Goal: Information Seeking & Learning: Learn about a topic

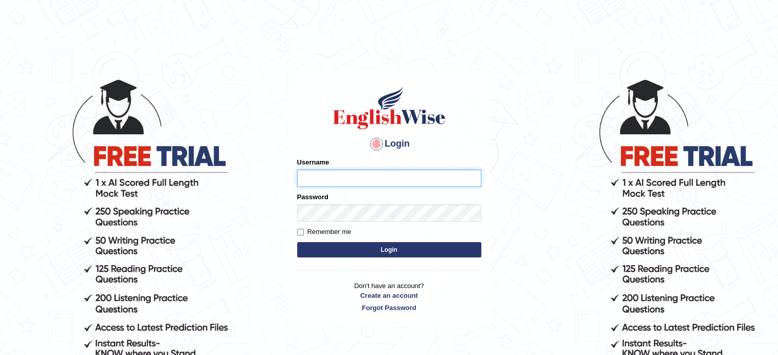
type input "Himabind"
click at [388, 256] on button "Login" at bounding box center [389, 249] width 184 height 15
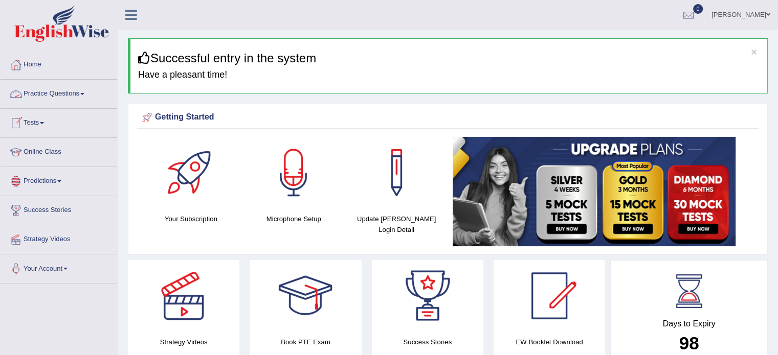
click at [84, 100] on link "Practice Questions" at bounding box center [59, 93] width 117 height 26
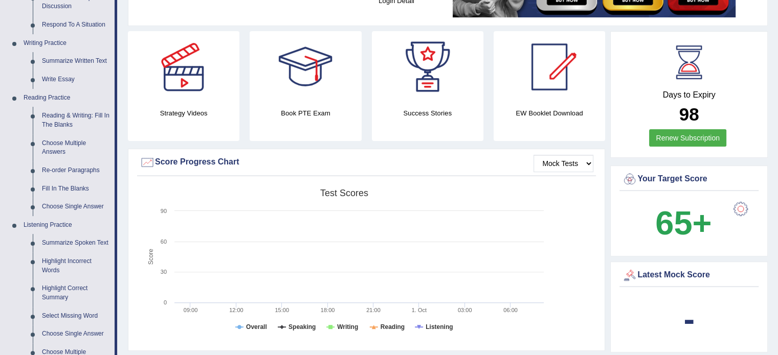
scroll to position [231, 0]
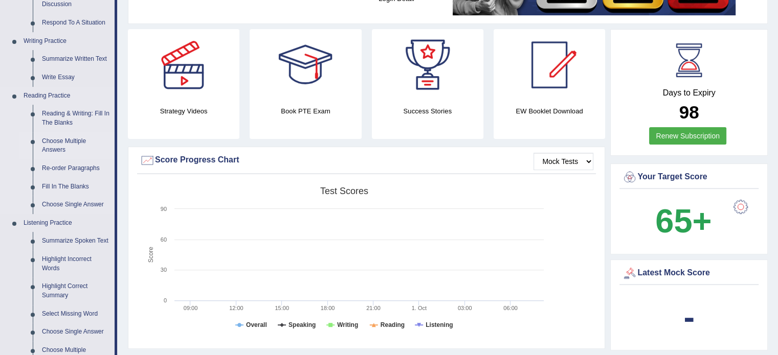
click at [70, 140] on link "Choose Multiple Answers" at bounding box center [75, 145] width 77 height 27
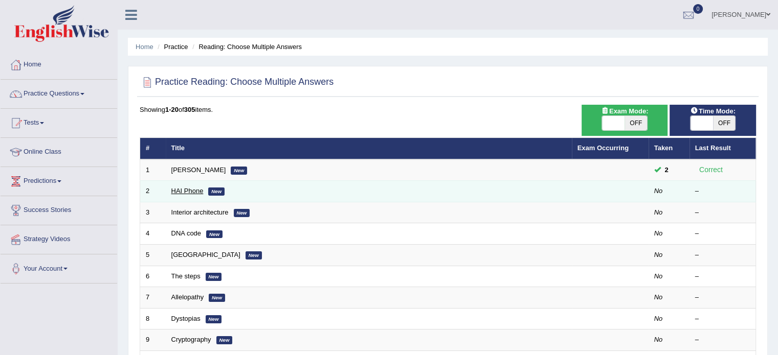
click at [192, 189] on link "HAI Phone" at bounding box center [187, 191] width 32 height 8
